Goal: Find specific page/section: Find specific page/section

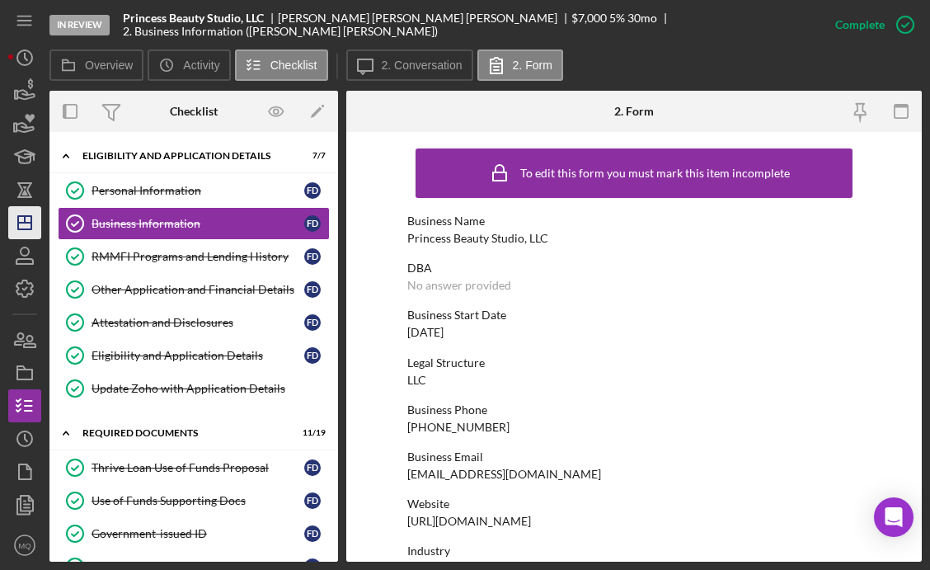
scroll to position [487, 0]
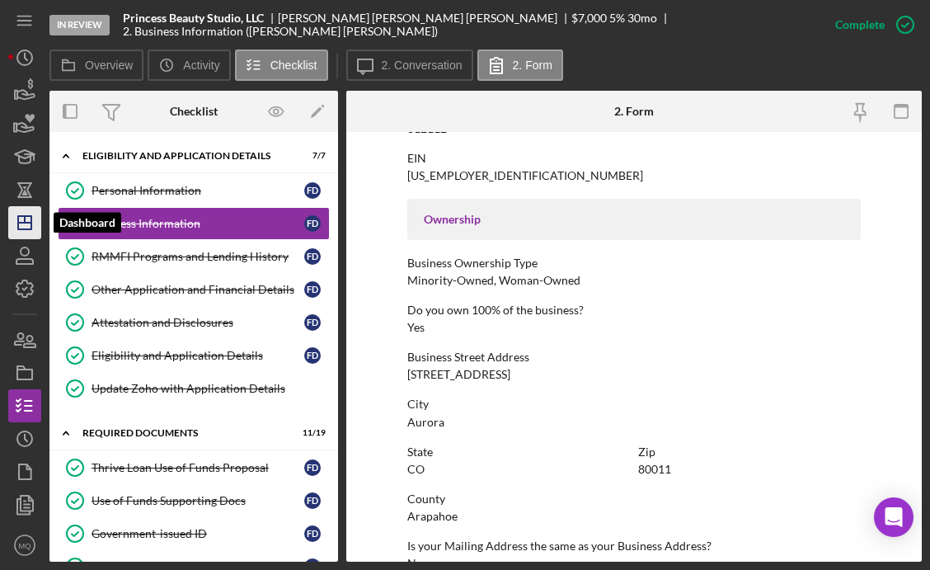
click at [26, 214] on icon "Icon/Dashboard" at bounding box center [24, 222] width 41 height 41
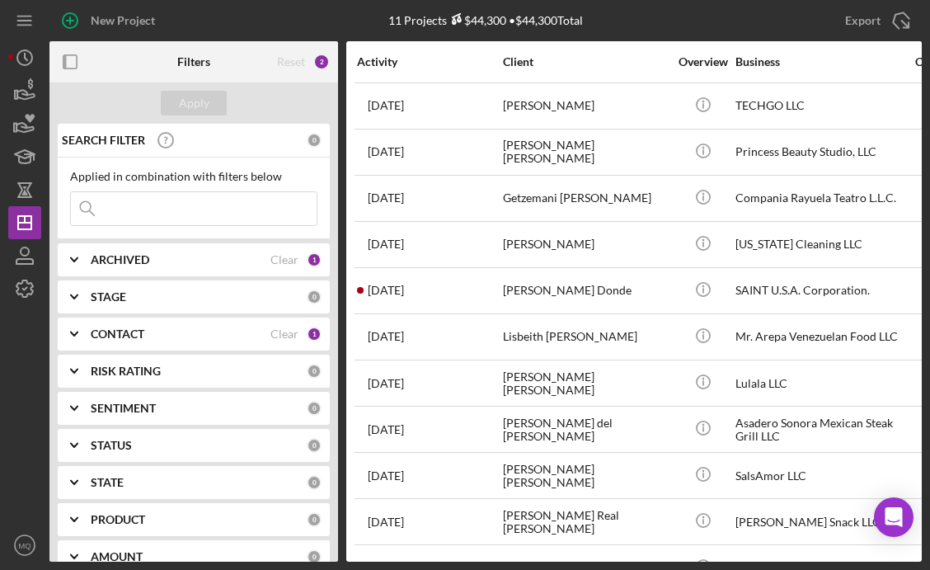
click at [219, 210] on input at bounding box center [194, 208] width 246 height 33
click at [112, 313] on div "STAGE 0" at bounding box center [206, 296] width 231 height 33
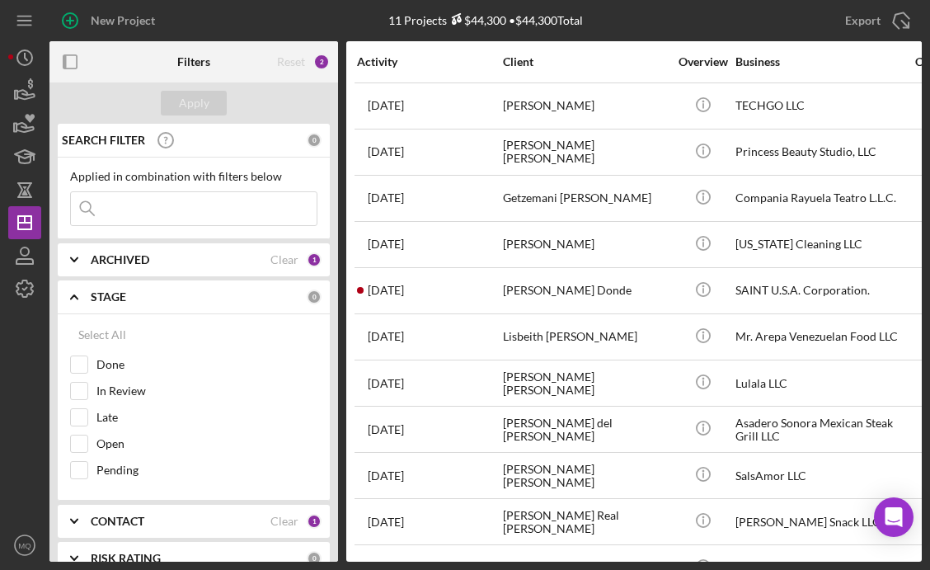
click at [143, 263] on b "ARCHIVED" at bounding box center [120, 259] width 59 height 13
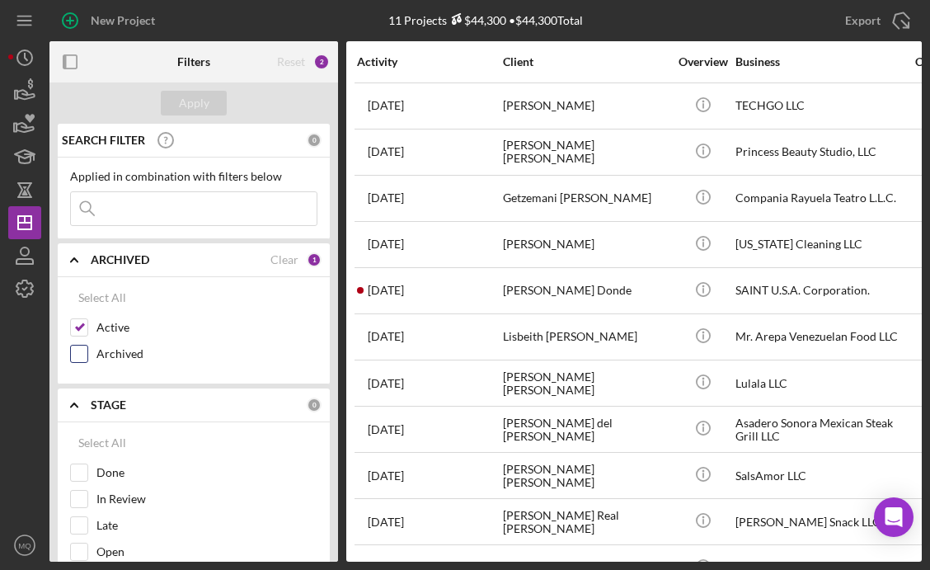
click at [78, 359] on input "Archived" at bounding box center [79, 354] width 16 height 16
checkbox input "true"
click at [186, 209] on input at bounding box center [194, 208] width 246 height 33
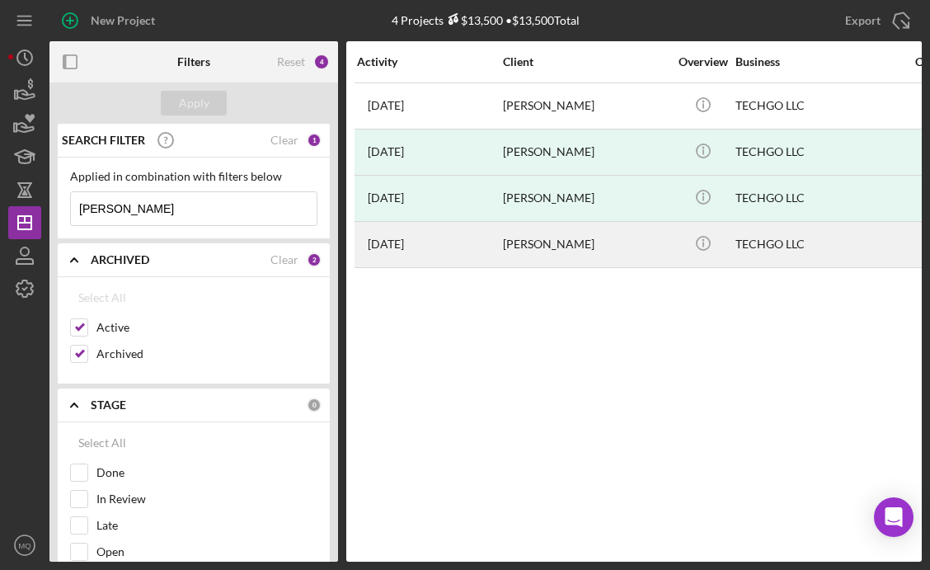
type input "[PERSON_NAME]"
click at [560, 244] on div "[PERSON_NAME]" at bounding box center [585, 245] width 165 height 44
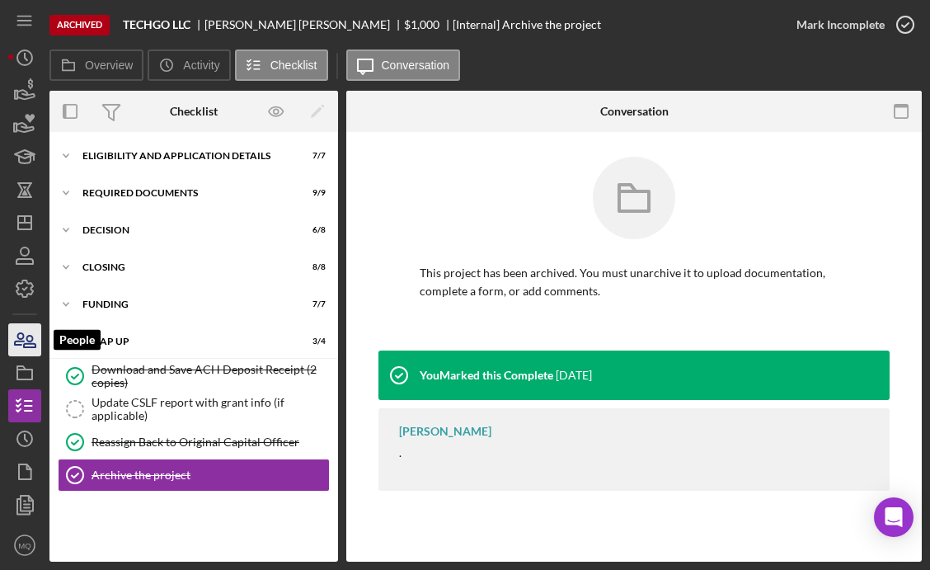
click at [15, 341] on icon "button" at bounding box center [19, 339] width 9 height 12
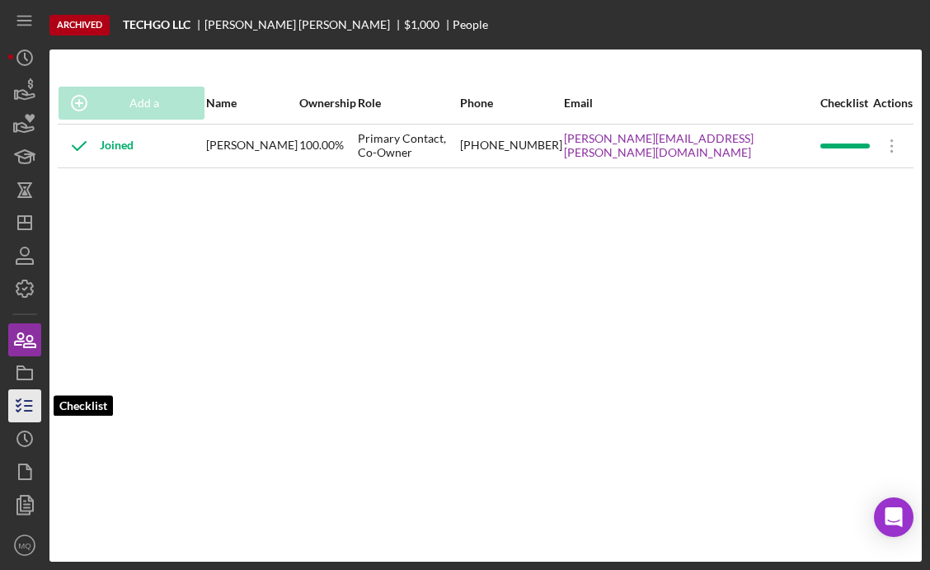
click at [23, 404] on icon "button" at bounding box center [24, 405] width 41 height 41
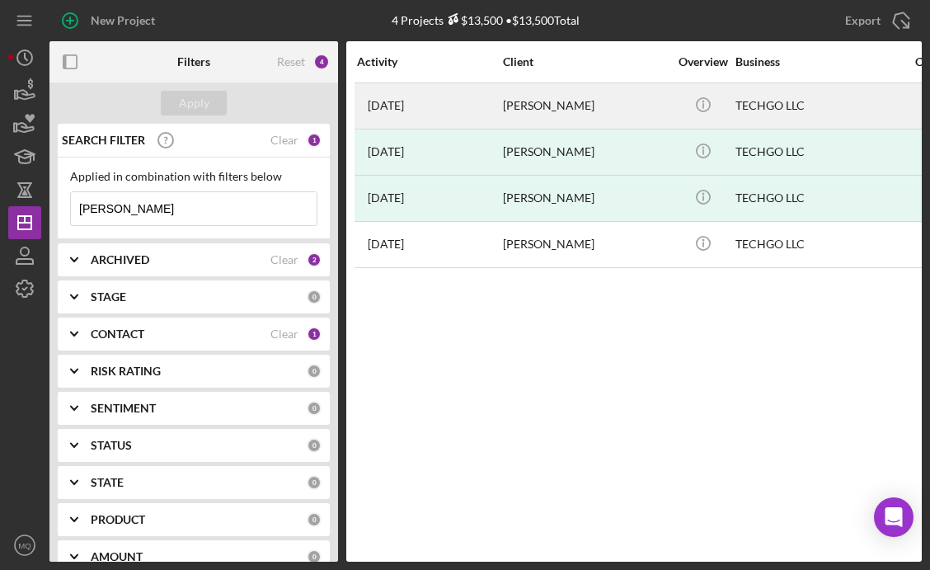
click at [553, 105] on div "[PERSON_NAME]" at bounding box center [585, 106] width 165 height 44
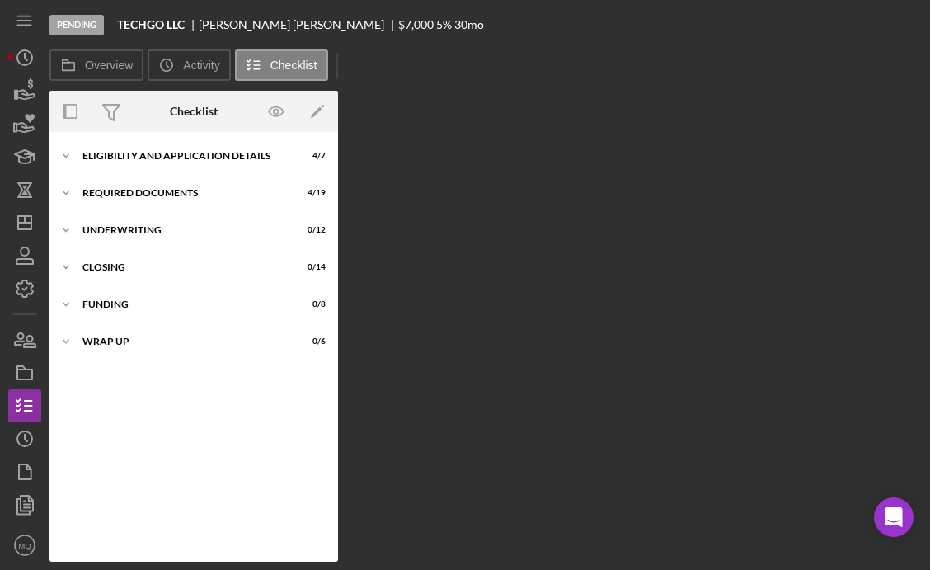
scroll to position [12, 0]
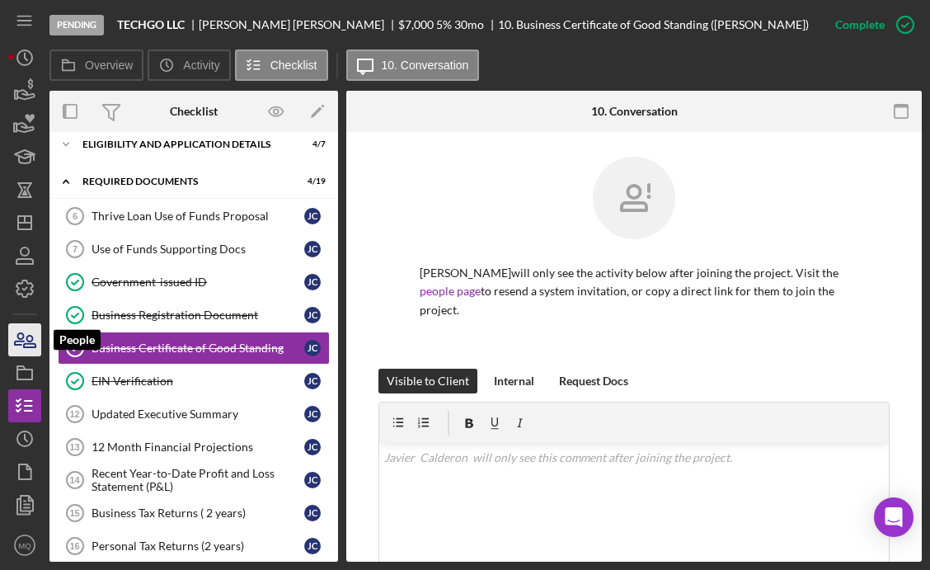
click at [24, 341] on icon "button" at bounding box center [19, 339] width 9 height 12
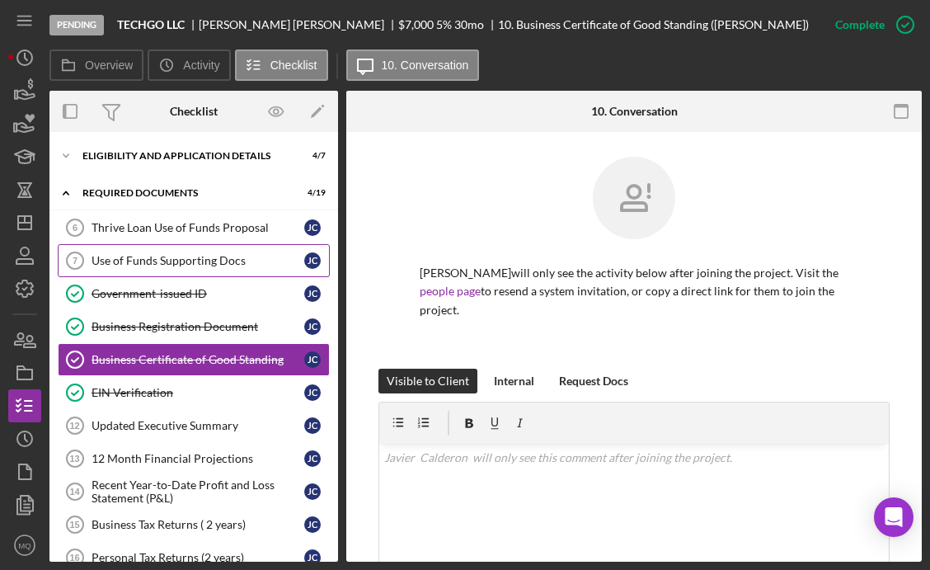
scroll to position [12, 0]
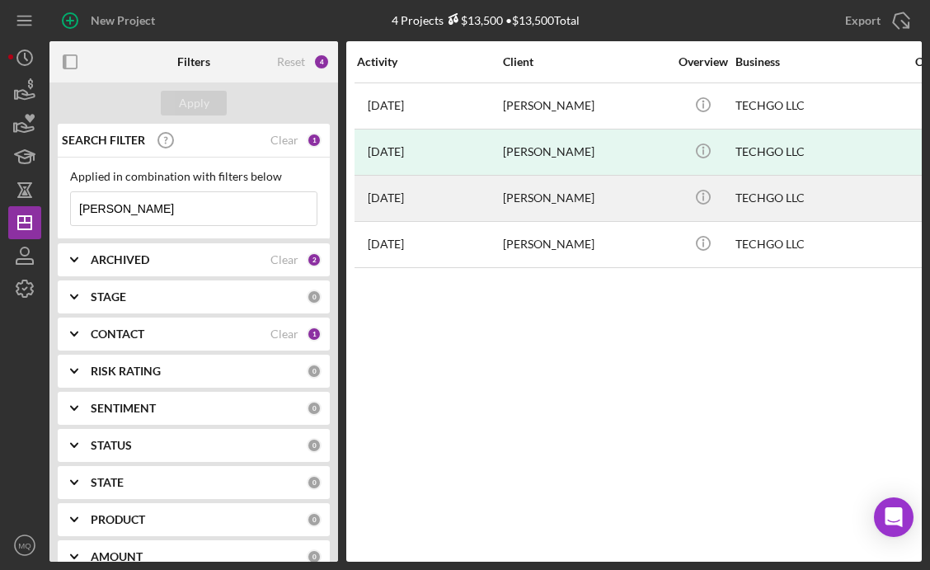
click at [566, 204] on div "[PERSON_NAME]" at bounding box center [585, 198] width 165 height 44
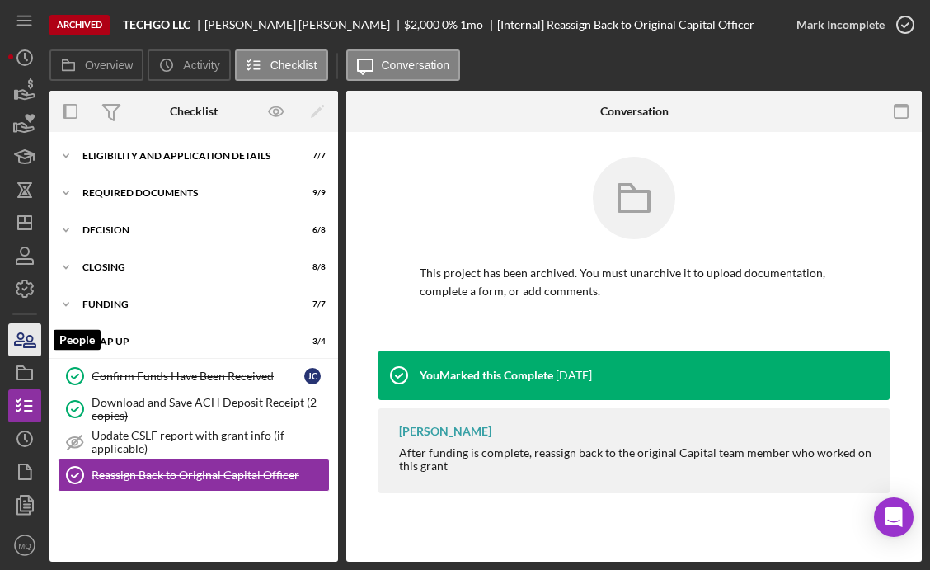
click at [24, 331] on icon "button" at bounding box center [24, 339] width 41 height 41
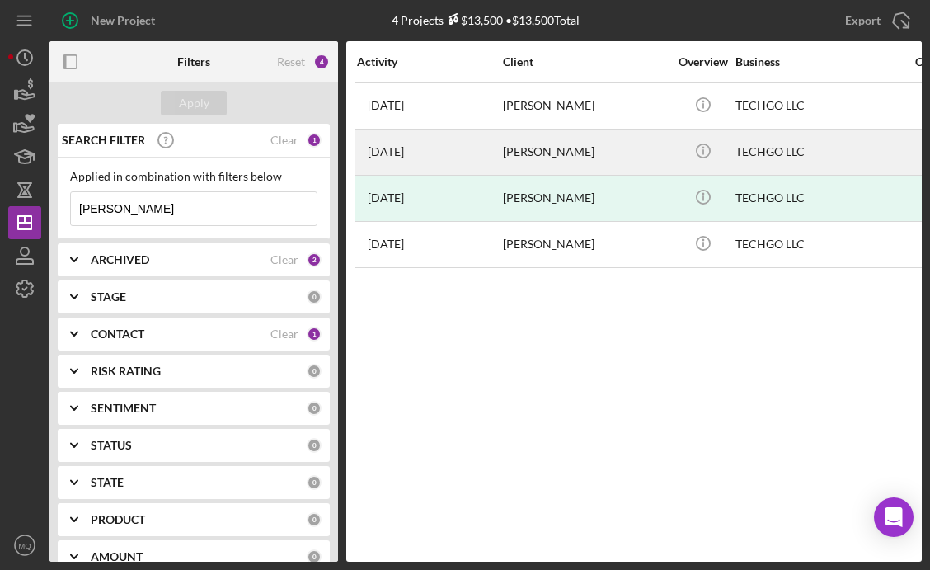
click at [552, 153] on div "[PERSON_NAME]" at bounding box center [585, 152] width 165 height 44
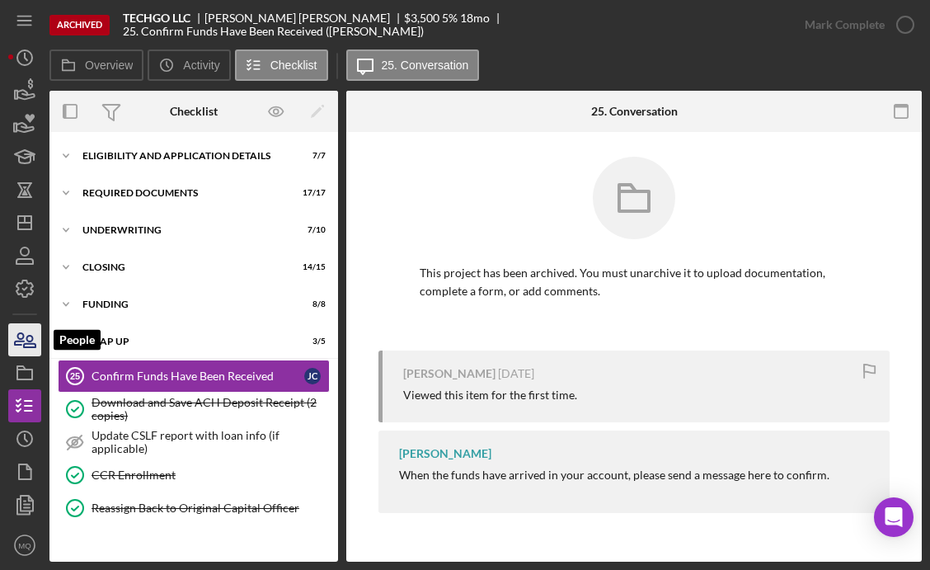
click at [35, 333] on icon "button" at bounding box center [24, 339] width 41 height 41
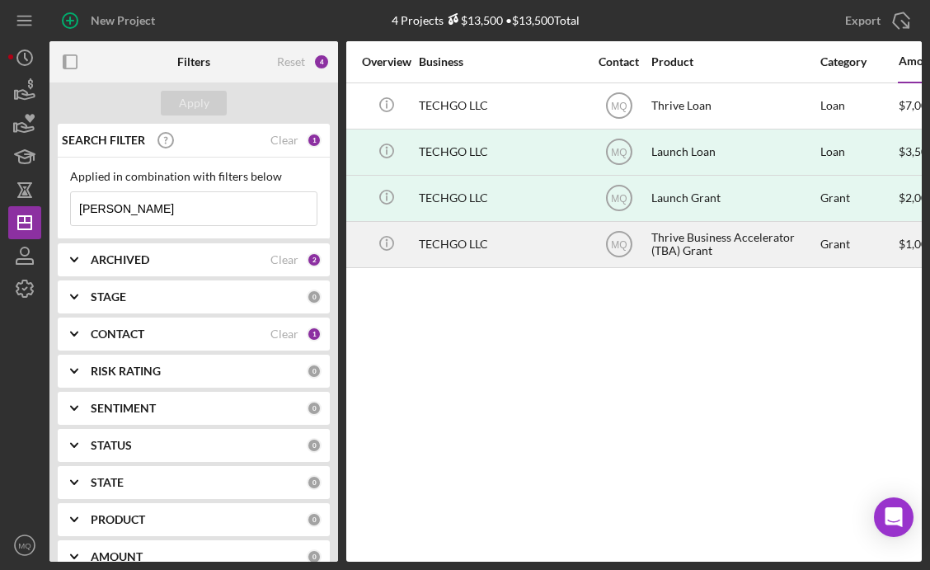
scroll to position [0, 323]
